Goal: Use online tool/utility: Utilize a website feature to perform a specific function

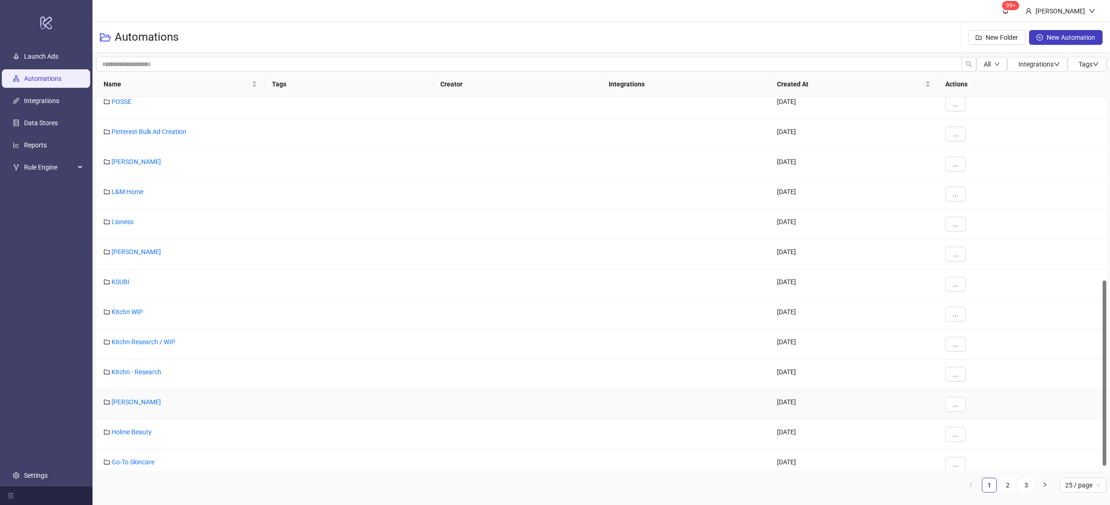
scroll to position [378, 0]
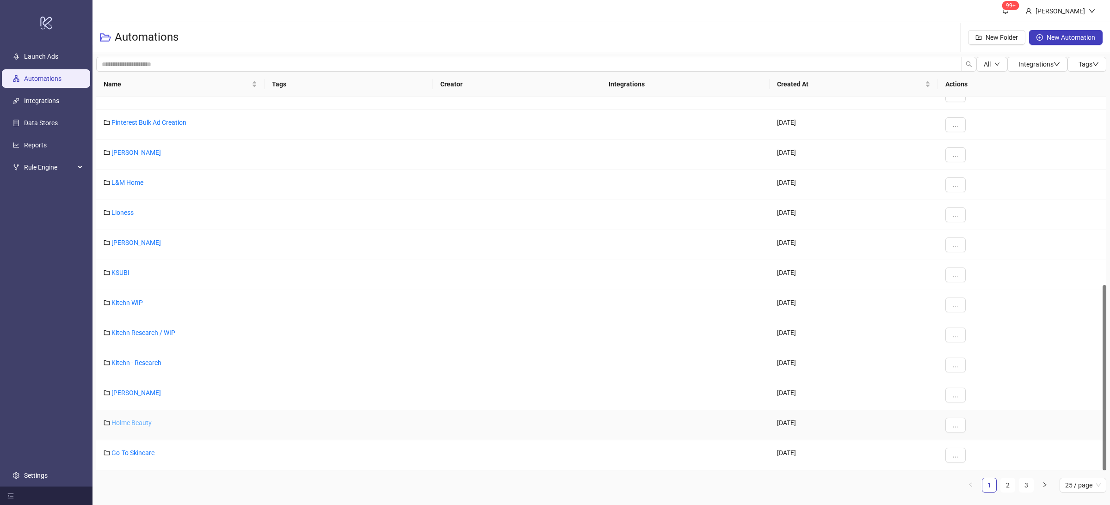
click at [149, 423] on link "Holme Beauty" at bounding box center [131, 422] width 40 height 7
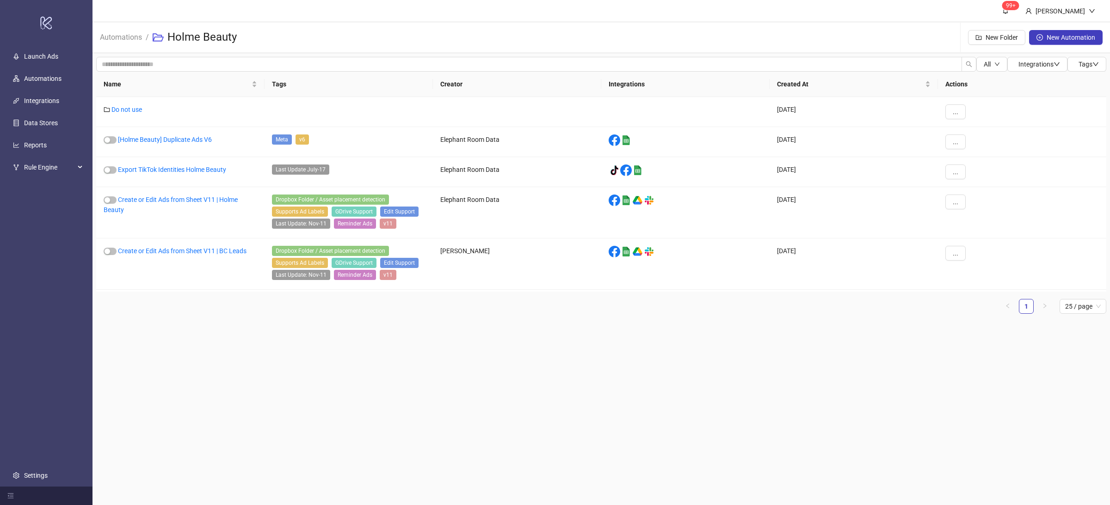
click at [283, 370] on main "99+ [PERSON_NAME] Automations / Holme Beauty New Folder New Automation All Inte…" at bounding box center [600, 252] width 1017 height 505
click at [189, 142] on link "[Holme Beauty] Duplicate Ads V6" at bounding box center [165, 139] width 94 height 7
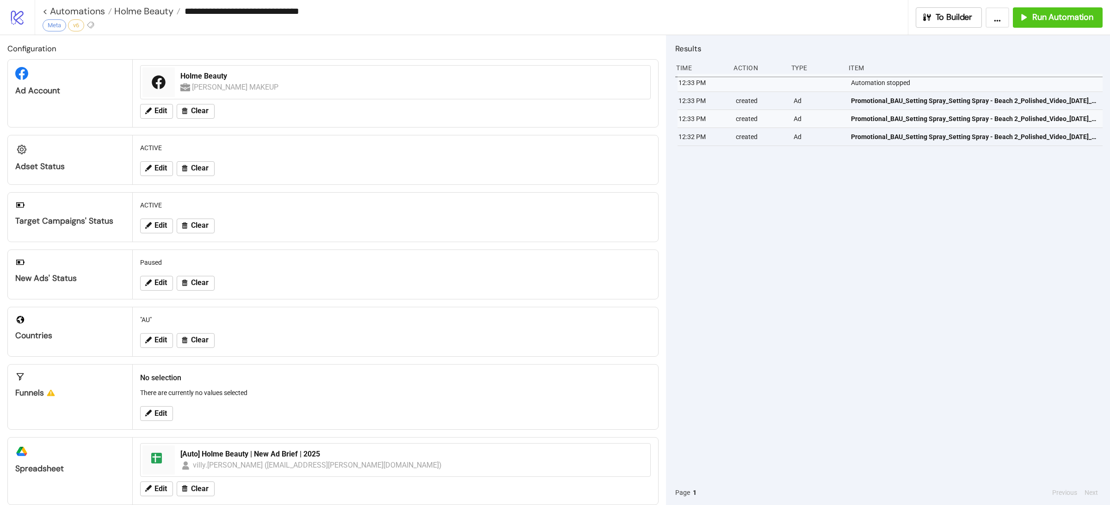
click at [877, 210] on div "12:33 PM Automation stopped 12:33 PM created Ad Promotional_BAU_Setting Spray_S…" at bounding box center [888, 277] width 427 height 407
click at [1060, 20] on span "Run Automation" at bounding box center [1062, 17] width 61 height 11
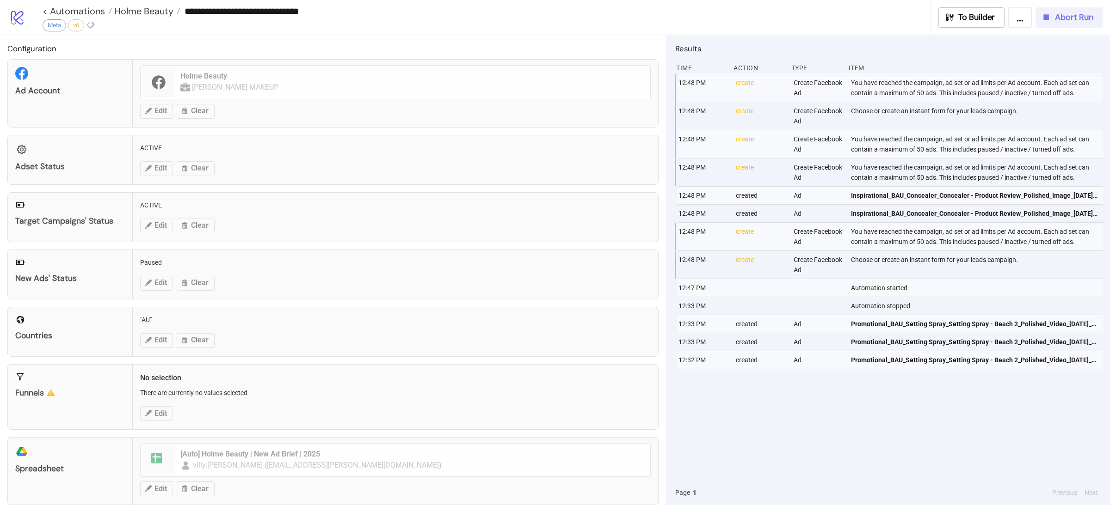
click at [1056, 20] on span "Abort Run" at bounding box center [1074, 17] width 38 height 11
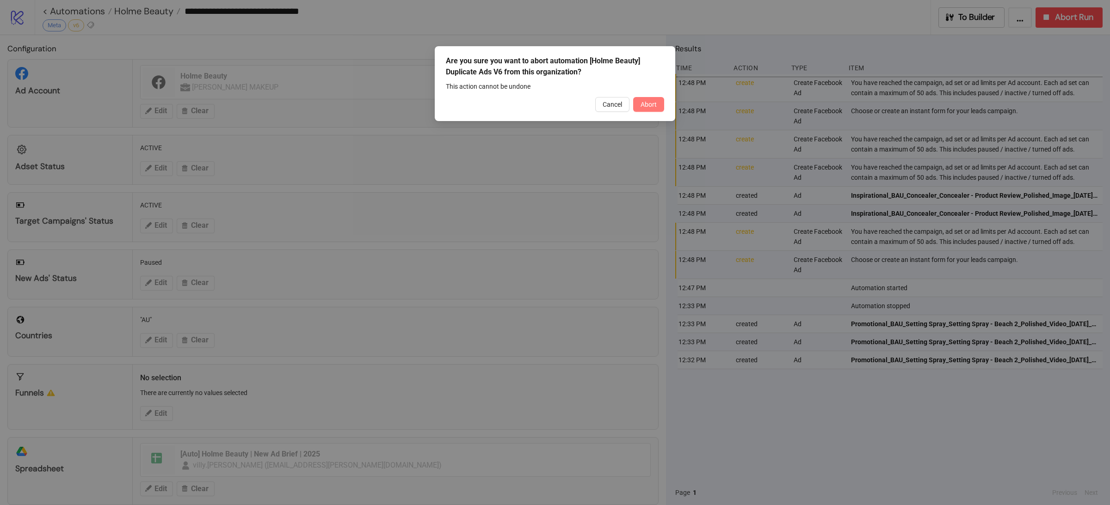
click at [652, 105] on span "Abort" at bounding box center [649, 104] width 16 height 7
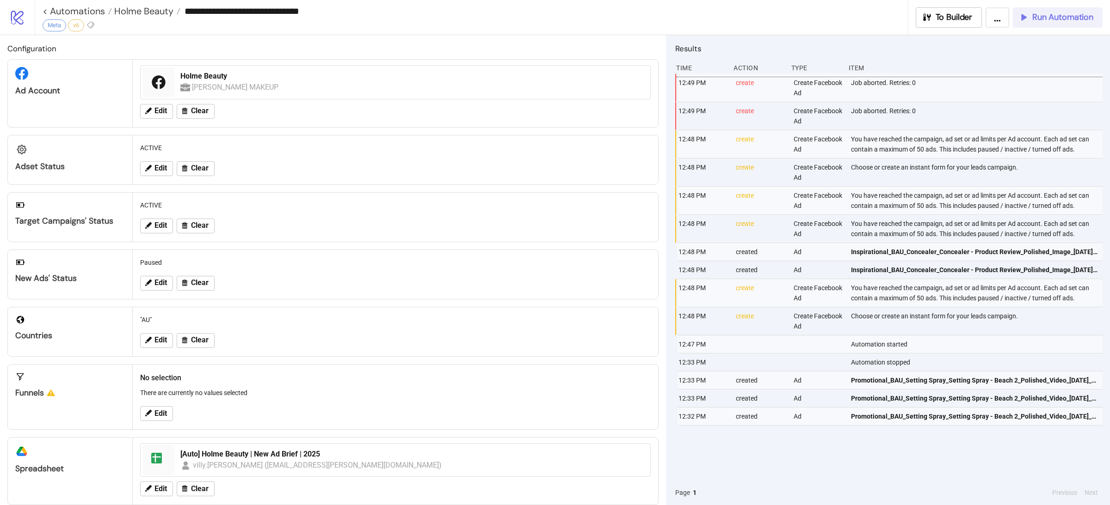
click at [1059, 20] on span "Run Automation" at bounding box center [1062, 17] width 61 height 11
